Goal: Task Accomplishment & Management: Use online tool/utility

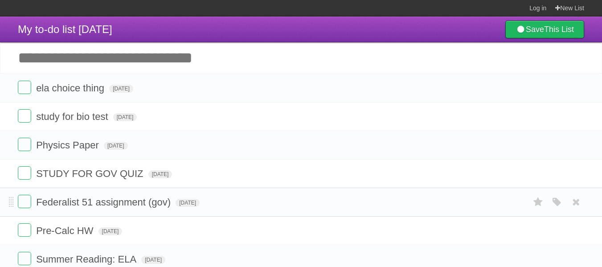
scroll to position [35, 0]
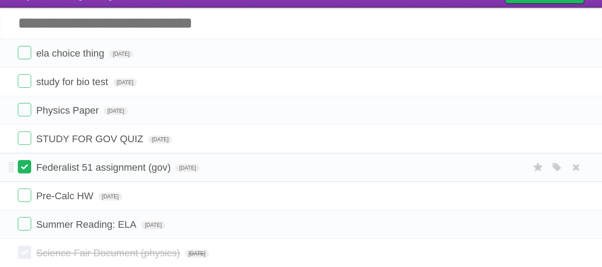
click at [23, 172] on label at bounding box center [24, 166] width 13 height 13
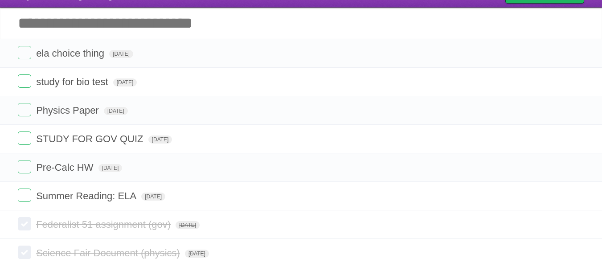
click at [111, 24] on input "Add another task" at bounding box center [301, 23] width 602 height 31
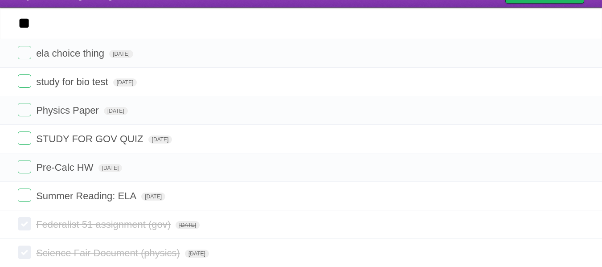
type input "*"
type input "**********"
click input "*********" at bounding box center [0, 0] width 0 height 0
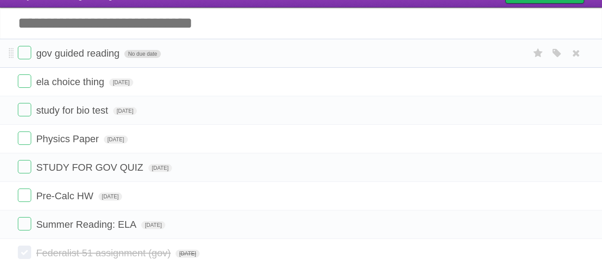
click at [136, 56] on span "No due date" at bounding box center [142, 54] width 36 height 8
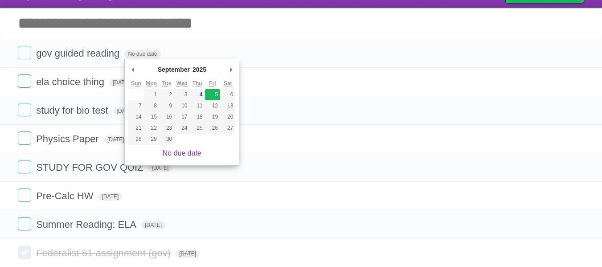
type span "[DATE]"
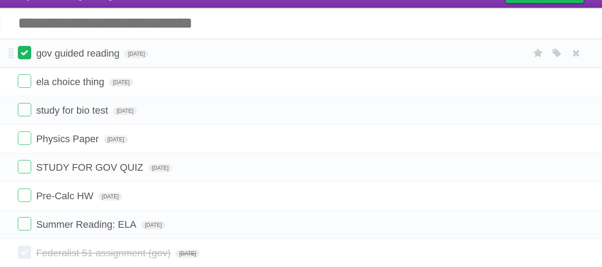
click at [28, 53] on label at bounding box center [24, 52] width 13 height 13
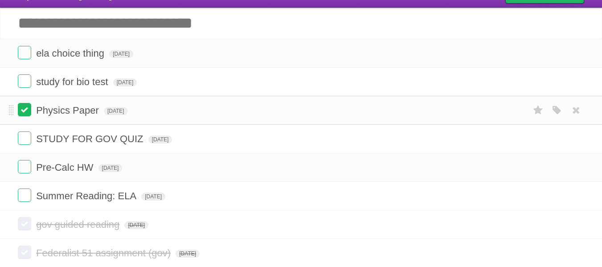
click at [25, 107] on label at bounding box center [24, 109] width 13 height 13
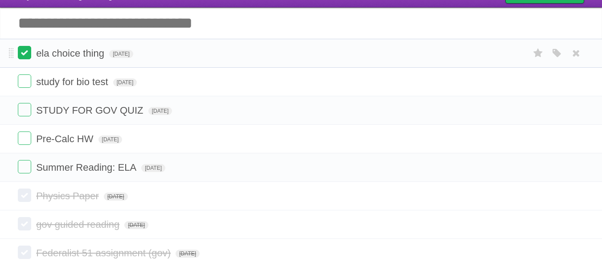
click at [21, 53] on label at bounding box center [24, 52] width 13 height 13
